Goal: Navigation & Orientation: Find specific page/section

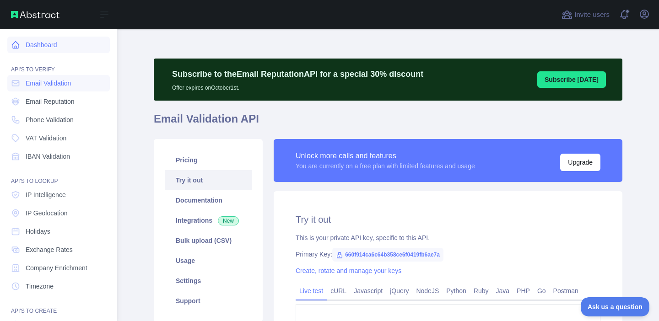
click at [16, 38] on link "Dashboard" at bounding box center [58, 45] width 102 height 16
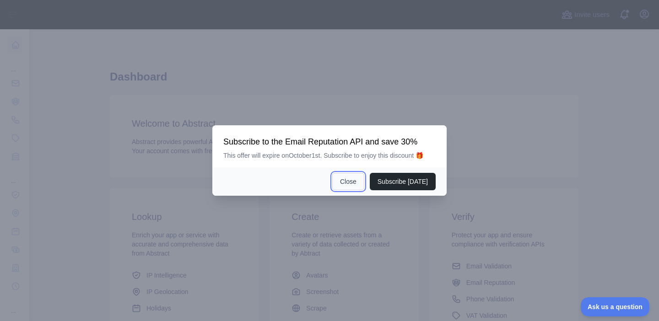
click at [343, 178] on button "Close" at bounding box center [348, 181] width 32 height 17
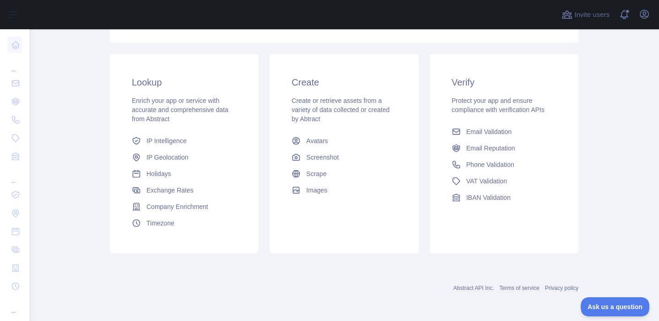
scroll to position [132, 0]
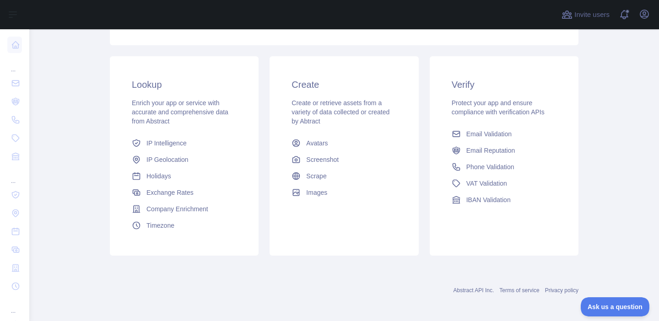
click at [288, 279] on div "Abstract API Inc. Terms of service Privacy policy" at bounding box center [344, 284] width 468 height 33
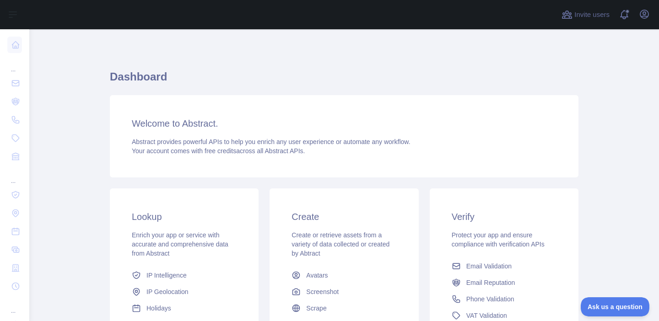
scroll to position [134, 0]
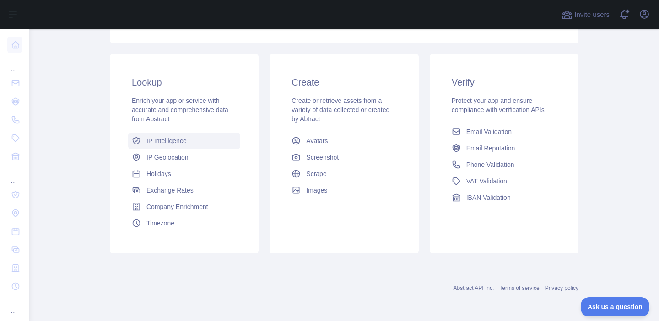
click at [146, 142] on link "IP Intelligence" at bounding box center [184, 141] width 112 height 16
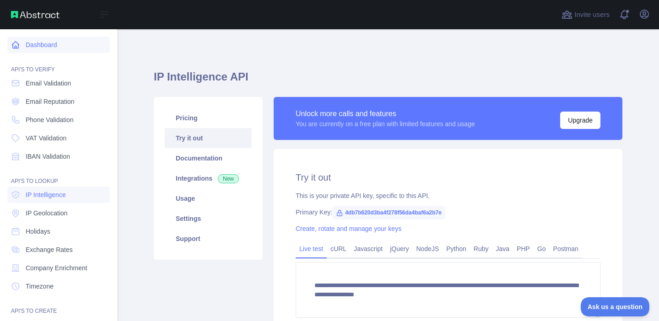
click at [31, 39] on link "Dashboard" at bounding box center [58, 45] width 102 height 16
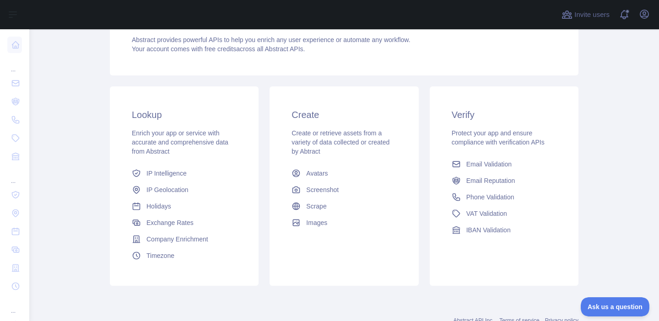
scroll to position [177, 0]
